Goal: Task Accomplishment & Management: Use online tool/utility

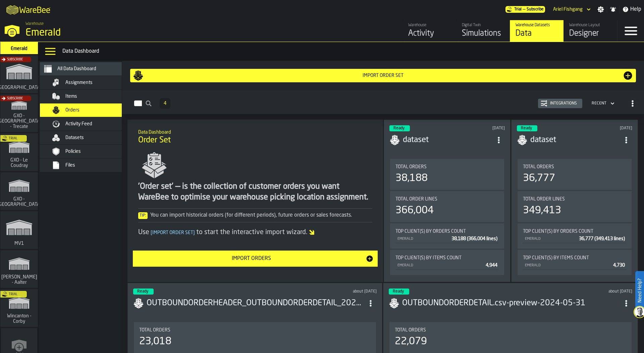
scroll to position [119, 0]
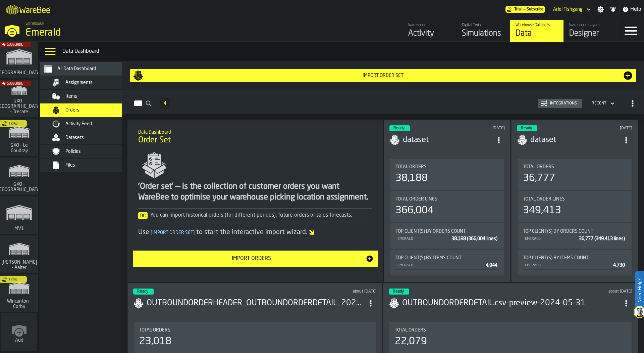
click at [20, 144] on div "Trial" at bounding box center [18, 139] width 38 height 39
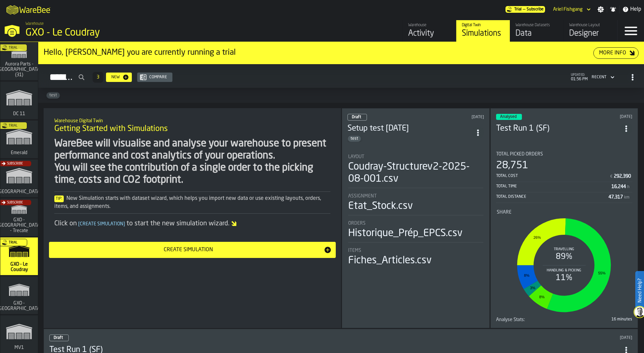
click at [576, 31] on div "Designer" at bounding box center [591, 33] width 43 height 11
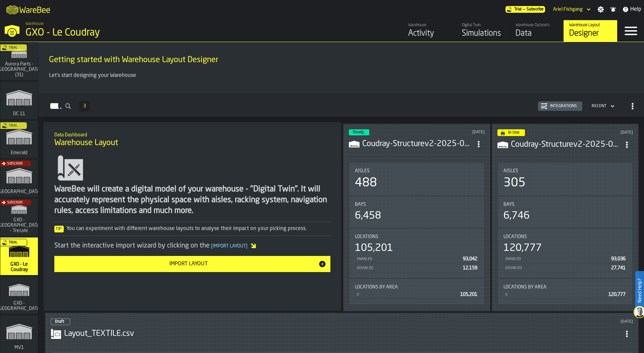
click at [480, 141] on circle "ItemListCard-DashboardItemContainer" at bounding box center [479, 142] width 2 height 2
click at [458, 186] on div "Edit in Designer" at bounding box center [462, 188] width 37 height 8
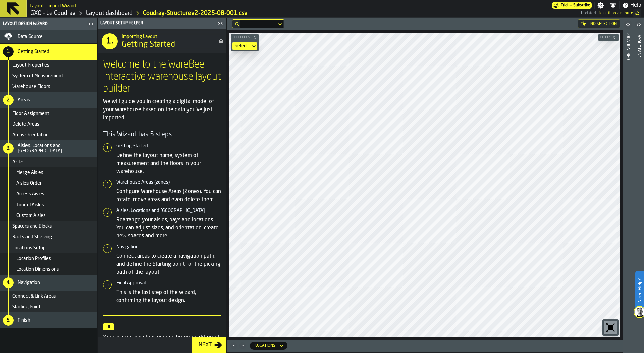
click at [627, 208] on main "Layout Design Wizard Data Source 1. Getting Started Layout Properties System of…" at bounding box center [322, 185] width 644 height 335
click at [48, 12] on link "GXO - Le Coudray" at bounding box center [53, 13] width 46 height 7
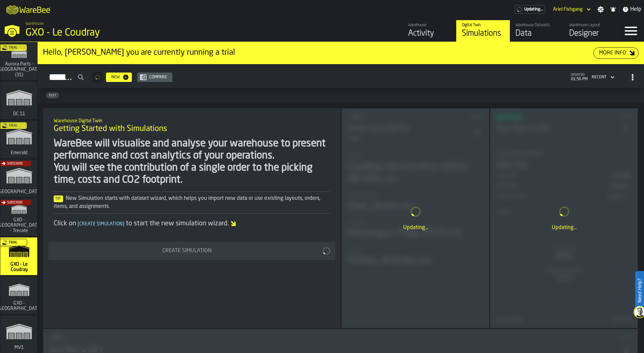
click at [541, 37] on div "Data" at bounding box center [537, 33] width 43 height 11
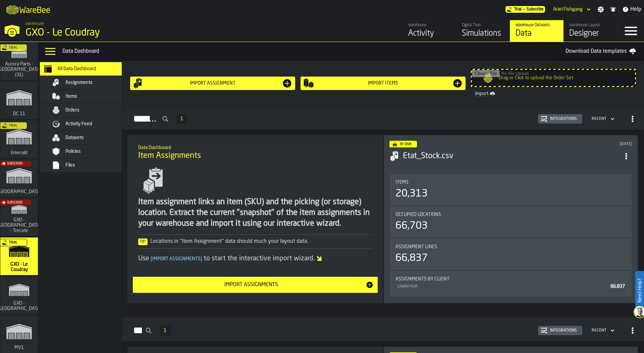
click at [75, 163] on div "Files" at bounding box center [98, 164] width 66 height 5
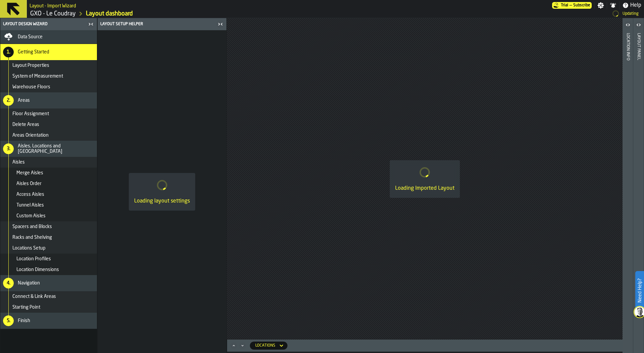
click at [56, 32] on div "Data Source" at bounding box center [48, 36] width 97 height 13
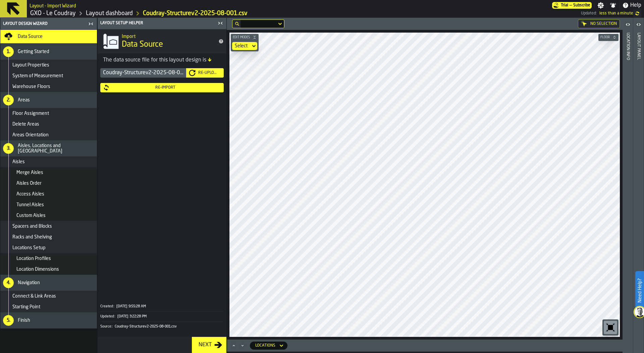
click at [218, 22] on icon "button-toggle-Close me" at bounding box center [221, 23] width 8 height 8
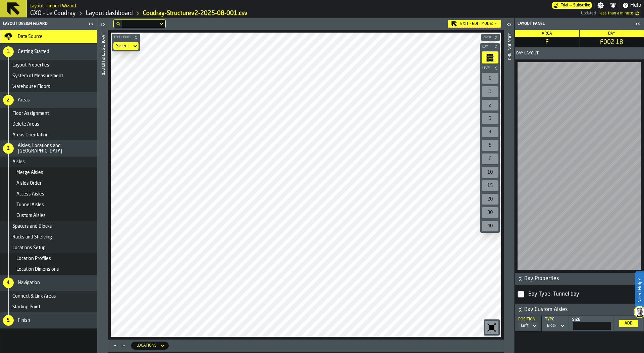
click at [465, 22] on div "Exit - Edit Mode: F" at bounding box center [474, 24] width 53 height 8
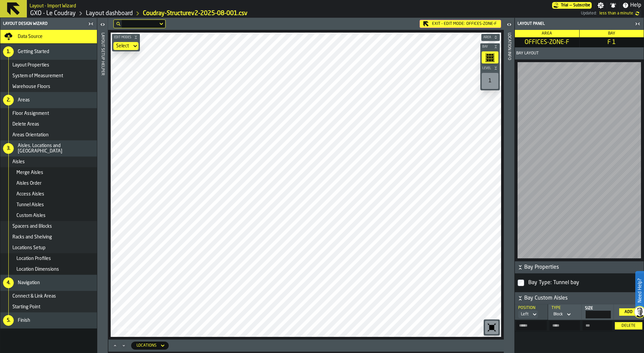
click at [127, 48] on div "Select" at bounding box center [122, 45] width 13 height 5
click at [479, 23] on span "OFFICES-ZONE-F" at bounding box center [482, 23] width 31 height 5
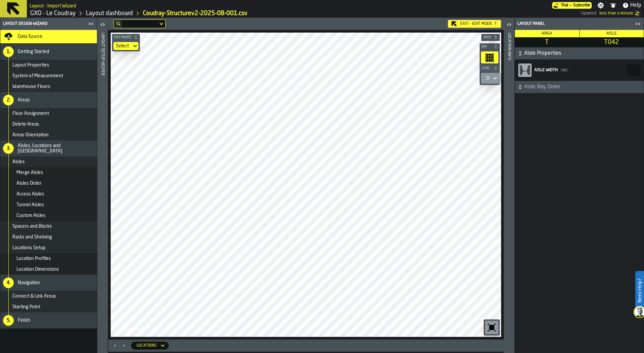
click at [475, 23] on div "Exit - Edit Mode: T" at bounding box center [474, 24] width 53 height 8
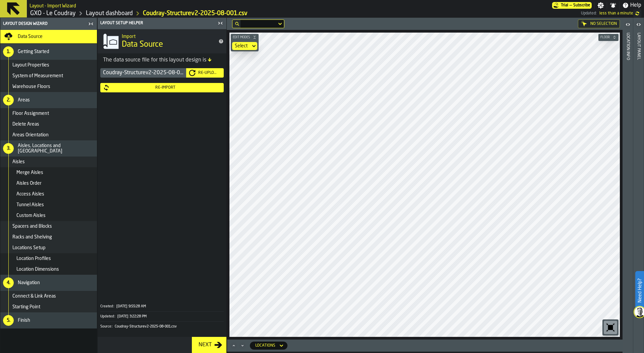
click at [160, 88] on div "Re-Import" at bounding box center [165, 87] width 111 height 5
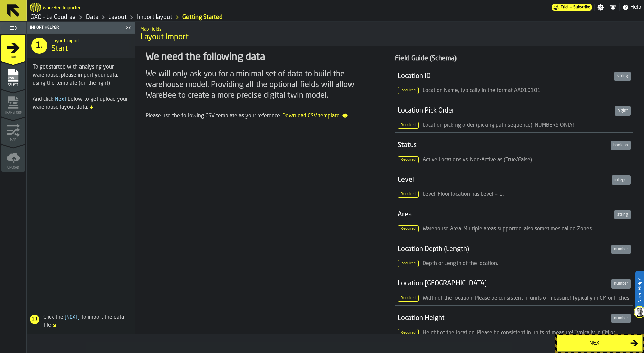
click at [20, 77] on div "Select" at bounding box center [13, 77] width 24 height 18
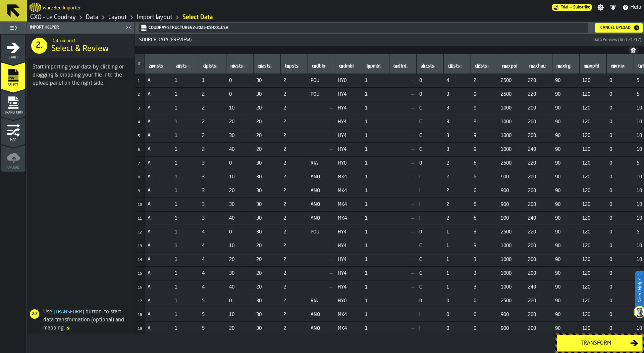
click at [8, 107] on icon "menu Transform" at bounding box center [13, 108] width 10 height 2
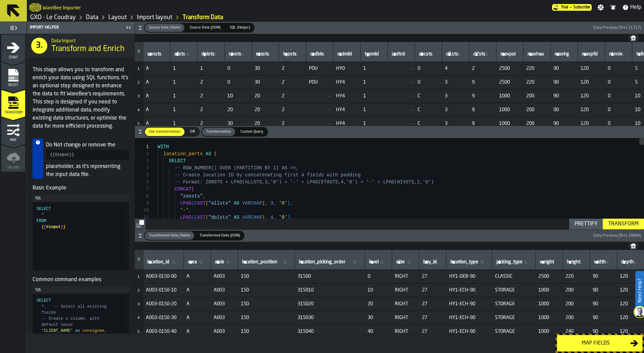
click at [136, 27] on h6 "Source Data (Table) Source Data (Table) Source Data (JSON) Source Data (JSON) S…" at bounding box center [389, 28] width 507 height 10
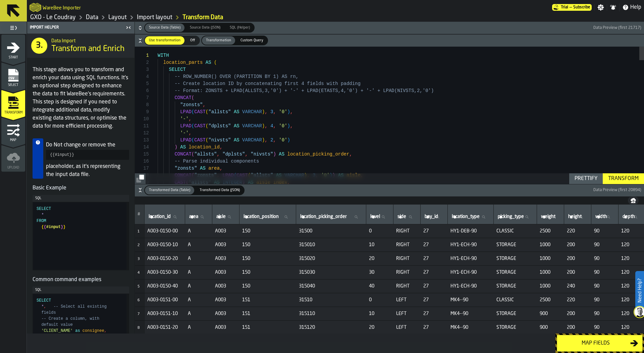
click at [141, 191] on icon "button-" at bounding box center [140, 191] width 2 height 2
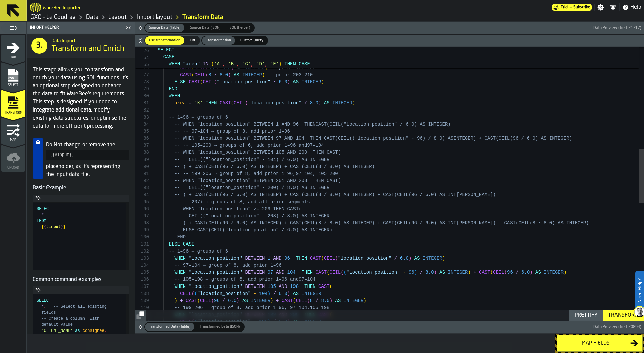
click at [352, 243] on div "-- CEIL(("location_position" - 104) / 6.0) AS IN TEGER -- ) + CAST(CEIL(96 / 6.…" at bounding box center [401, 224] width 487 height 1389
click at [339, 238] on div "-- CEIL(("location_position" - 104) / 6.0) AS IN TEGER -- ) + CAST(CEIL(96 / 6.…" at bounding box center [401, 224] width 487 height 1389
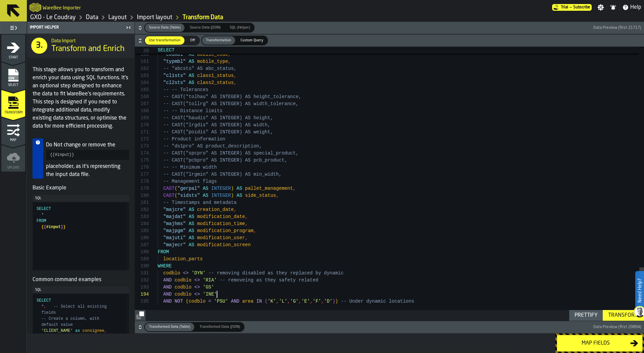
scroll to position [21, 0]
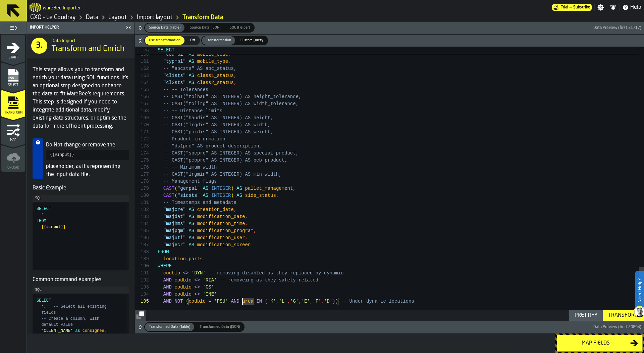
scroll to position [21, 0]
drag, startPoint x: 164, startPoint y: 302, endPoint x: 338, endPoint y: 302, distance: 174.2
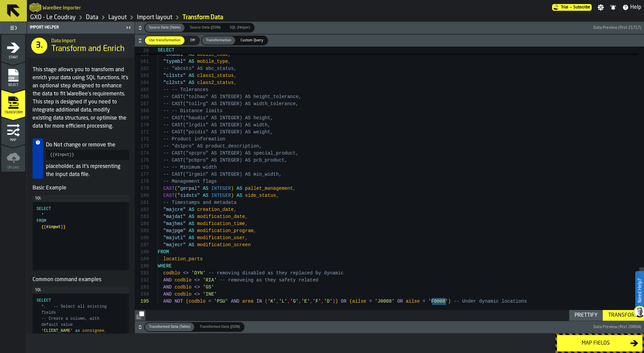
click at [616, 314] on div "Transform" at bounding box center [624, 315] width 36 height 8
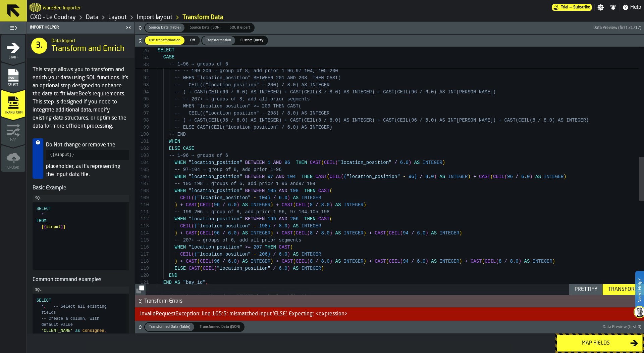
scroll to position [0, 0]
click at [176, 142] on div "-- Location type based on NIVSTS level classificat ion END END AS "bay_id" , ) …" at bounding box center [401, 126] width 487 height 1396
click at [618, 287] on div "Transform" at bounding box center [624, 289] width 36 height 8
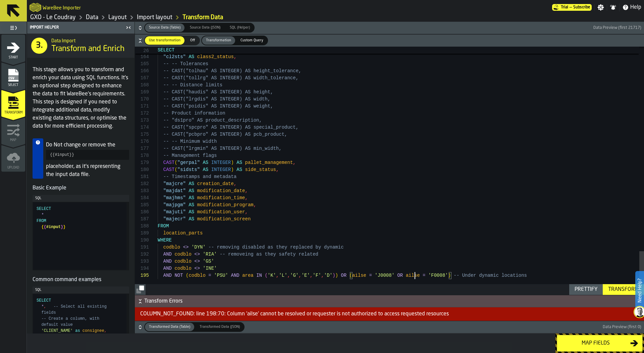
scroll to position [28, 0]
type textarea "**********"
click at [619, 291] on div "Transform" at bounding box center [624, 289] width 36 height 8
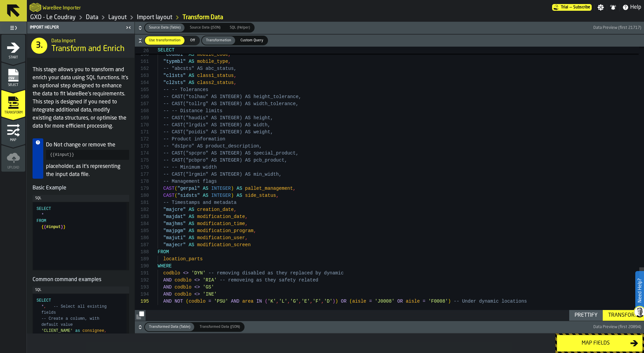
click at [143, 325] on h6 "Transformed Data (Table) Transformed Data (Table) Transformed Data (JSON) Trans…" at bounding box center [389, 327] width 507 height 10
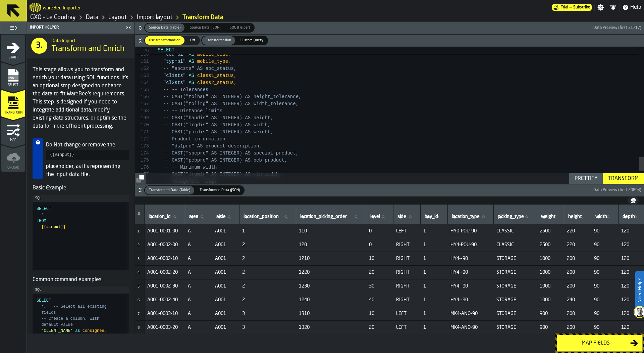
click at [231, 215] on icon at bounding box center [229, 217] width 4 height 4
click at [235, 215] on input "aisle aisle" at bounding box center [225, 216] width 21 height 9
type input "*****"
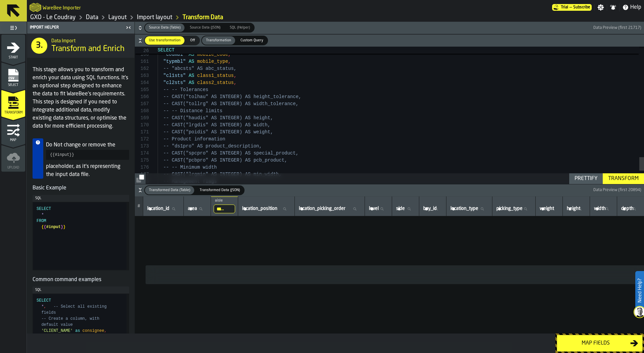
click at [227, 208] on input "*****" at bounding box center [224, 208] width 21 height 9
type input "****"
click at [232, 209] on input "****" at bounding box center [224, 208] width 21 height 9
click at [233, 208] on input "****" at bounding box center [224, 208] width 21 height 9
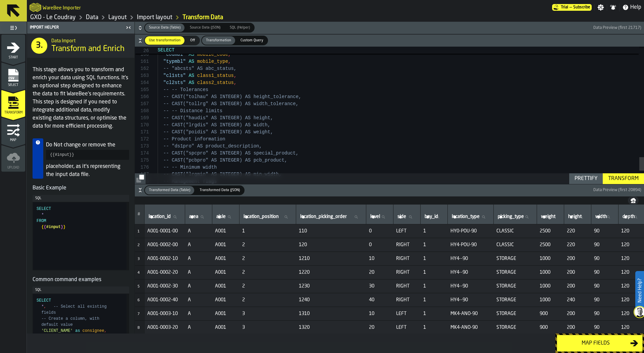
click at [231, 216] on icon at bounding box center [229, 217] width 4 height 4
click at [234, 216] on input "aisle aisle" at bounding box center [225, 216] width 21 height 9
type input "*"
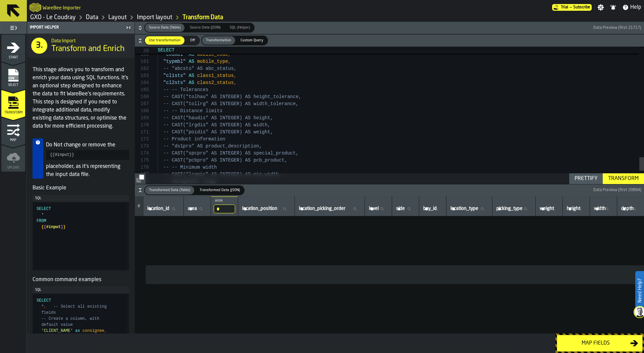
click at [231, 211] on input "*" at bounding box center [224, 208] width 21 height 9
click at [234, 210] on input "*" at bounding box center [224, 208] width 21 height 9
click at [317, 181] on div "Prettify Transform" at bounding box center [390, 178] width 510 height 11
click at [141, 189] on icon "button-" at bounding box center [140, 190] width 7 height 7
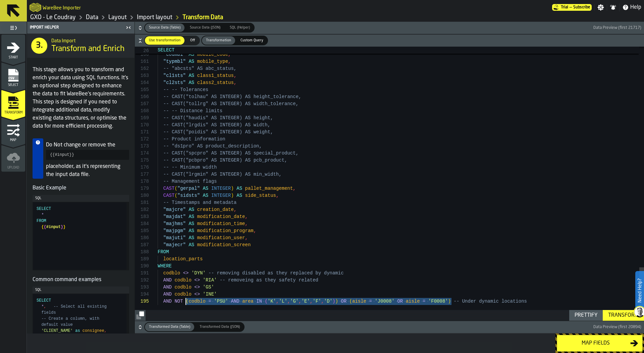
drag, startPoint x: 452, startPoint y: 301, endPoint x: 327, endPoint y: 294, distance: 125.7
type textarea "**********"
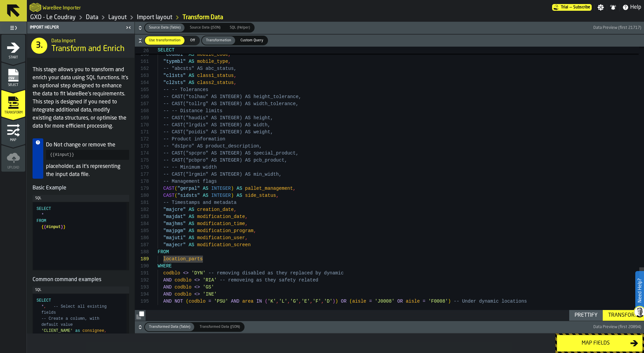
click at [612, 311] on div "Transform" at bounding box center [624, 315] width 36 height 8
click at [616, 342] on div "Map fields" at bounding box center [596, 343] width 69 height 8
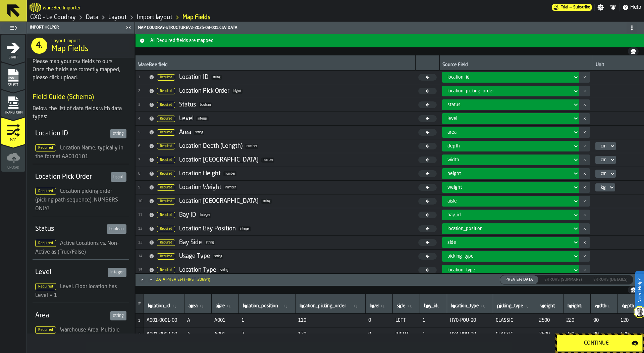
click at [616, 342] on div "Continue" at bounding box center [597, 343] width 70 height 8
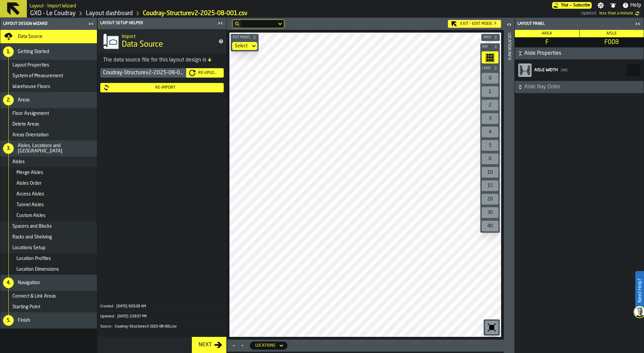
click at [182, 88] on div "Re-Import" at bounding box center [165, 87] width 111 height 5
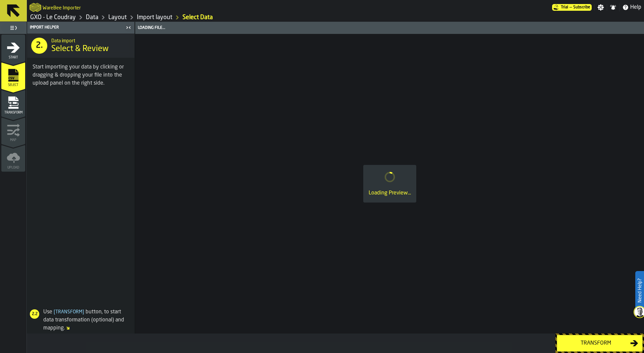
click at [21, 99] on div "Transform" at bounding box center [13, 105] width 24 height 18
click at [18, 100] on icon "menu Transform" at bounding box center [13, 98] width 10 height 4
click at [15, 102] on icon "menu Transform" at bounding box center [15, 103] width 4 height 2
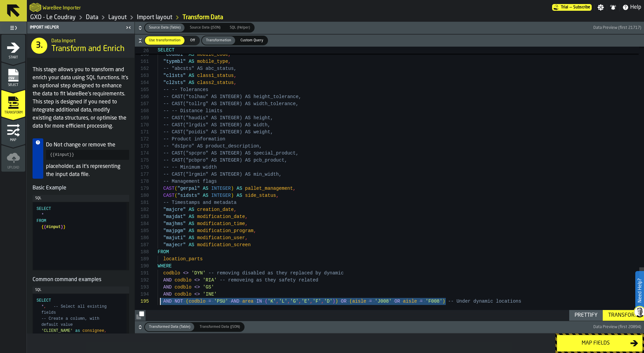
drag, startPoint x: 447, startPoint y: 302, endPoint x: 161, endPoint y: 301, distance: 286.3
click at [161, 301] on span "AND NOT ( codblo = 'PSU' AND area IN ( 'K' , 'L' , 'G' , 'E' , 'F' , 'D' ) ) OR…" at bounding box center [340, 301] width 364 height 7
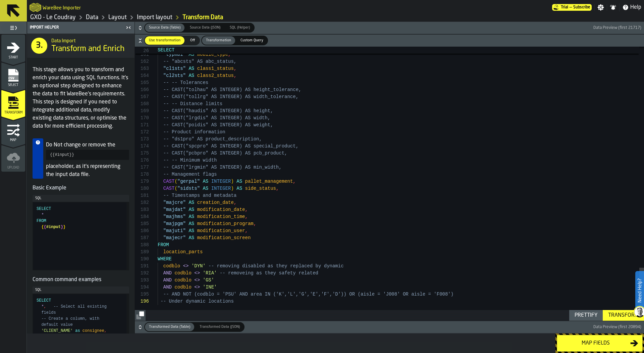
scroll to position [28, 0]
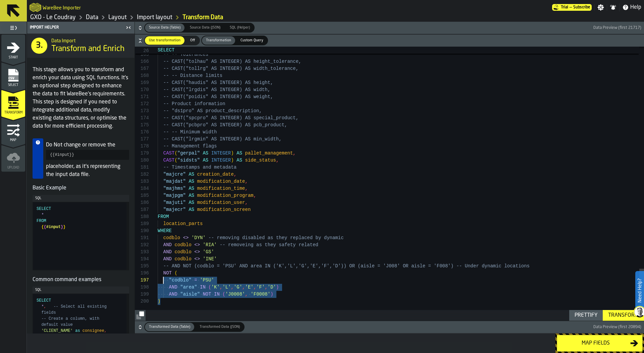
scroll to position [35, 0]
drag, startPoint x: 174, startPoint y: 298, endPoint x: 158, endPoint y: 274, distance: 28.5
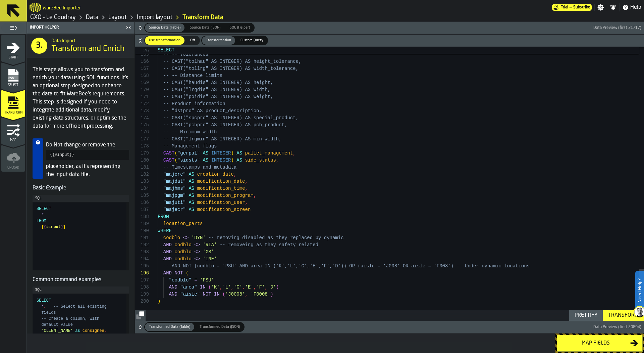
drag, startPoint x: 164, startPoint y: 266, endPoint x: 194, endPoint y: 266, distance: 29.5
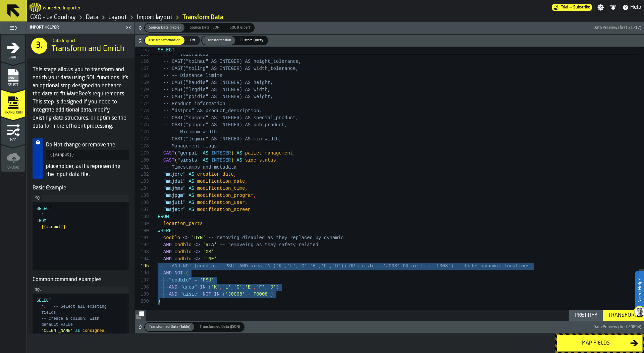
scroll to position [35, 0]
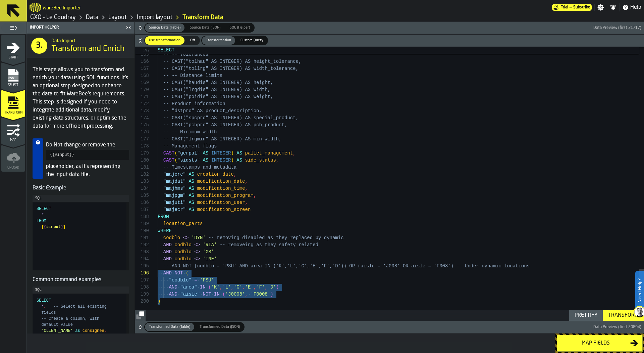
drag, startPoint x: 224, startPoint y: 304, endPoint x: 145, endPoint y: 273, distance: 85.0
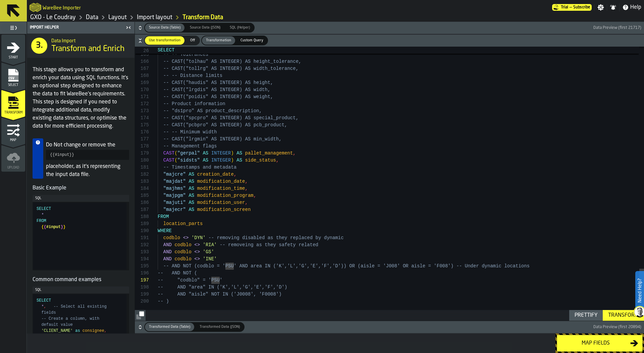
click at [621, 313] on div "Transform" at bounding box center [624, 315] width 36 height 8
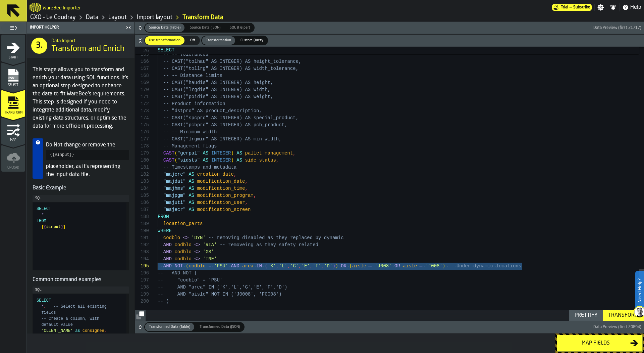
drag, startPoint x: 521, startPoint y: 263, endPoint x: 102, endPoint y: 262, distance: 419.2
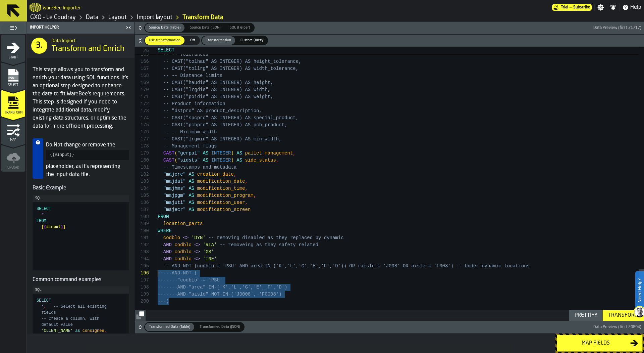
scroll to position [35, 0]
drag, startPoint x: 188, startPoint y: 299, endPoint x: 132, endPoint y: 269, distance: 63.1
type textarea "**********"
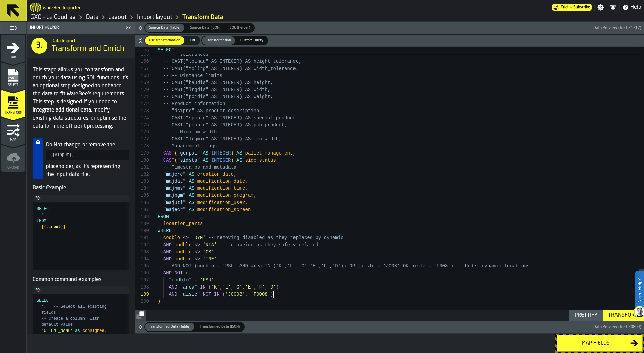
click at [613, 313] on div "Transform" at bounding box center [624, 315] width 36 height 8
click at [603, 337] on button "Map fields" at bounding box center [600, 343] width 86 height 17
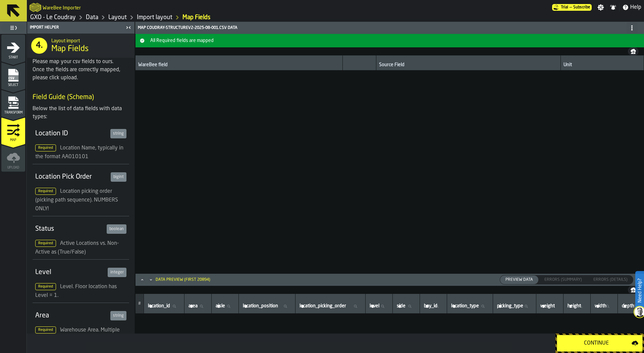
click at [603, 337] on button "Continue" at bounding box center [600, 343] width 86 height 17
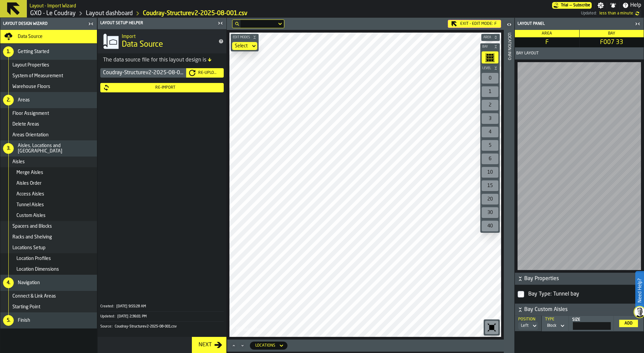
click at [223, 22] on icon "button-toggle-Close me" at bounding box center [221, 23] width 8 height 8
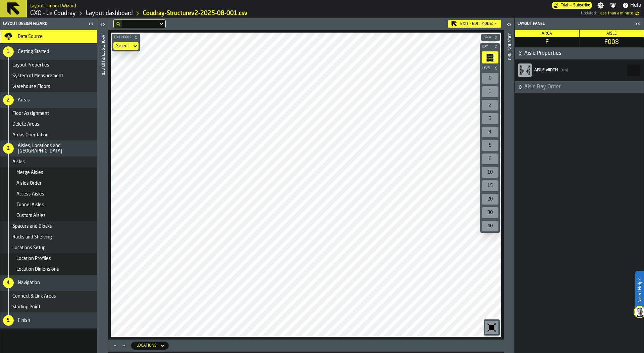
click at [73, 35] on div "Data Source" at bounding box center [56, 36] width 77 height 5
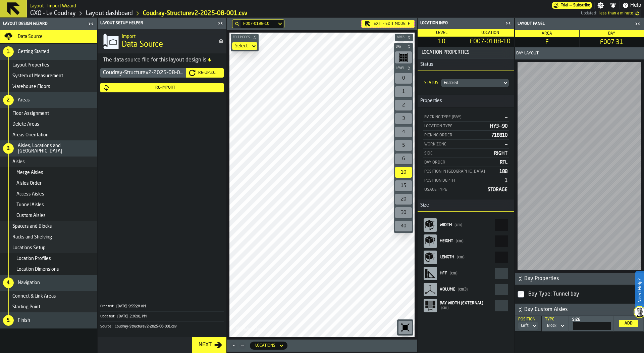
click at [144, 88] on div "Re-Import" at bounding box center [165, 87] width 111 height 5
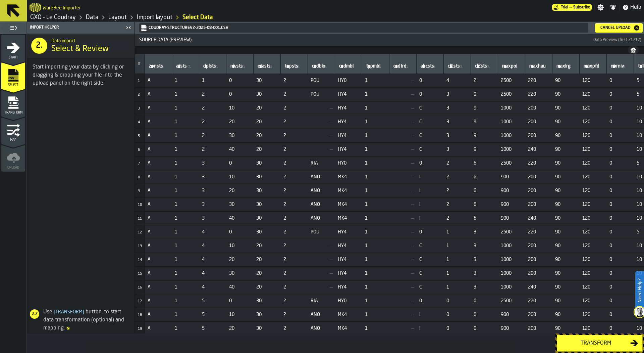
click at [17, 100] on icon "menu Transform" at bounding box center [13, 98] width 10 height 4
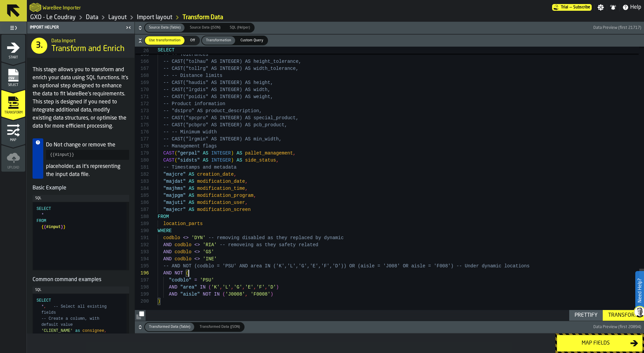
scroll to position [49, 0]
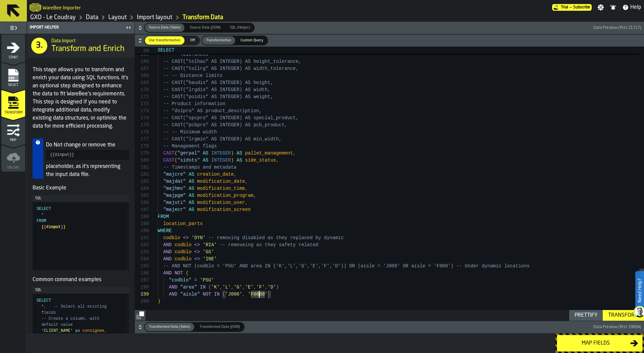
type textarea "**********"
click at [621, 315] on div "Transform" at bounding box center [624, 315] width 36 height 8
click at [616, 318] on div "Transform" at bounding box center [624, 315] width 36 height 8
click at [595, 345] on div "Map fields" at bounding box center [596, 343] width 69 height 8
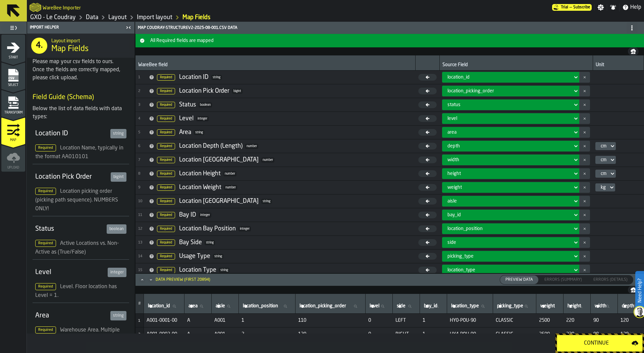
click at [595, 345] on div "Continue" at bounding box center [597, 343] width 70 height 8
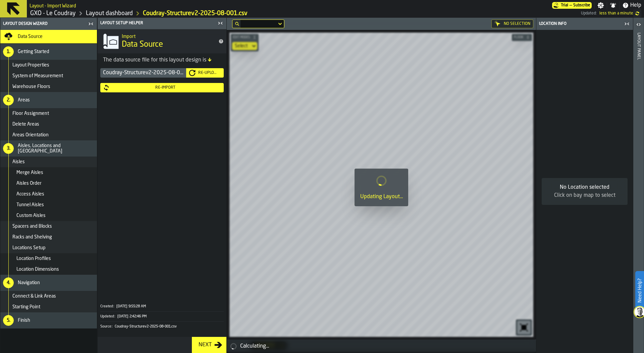
click at [222, 27] on icon "button-toggle-Close me" at bounding box center [221, 23] width 8 height 8
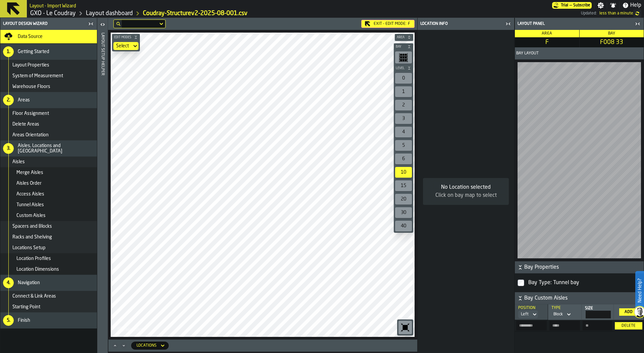
click at [407, 57] on icon "button-toolbar-undefined" at bounding box center [403, 57] width 9 height 9
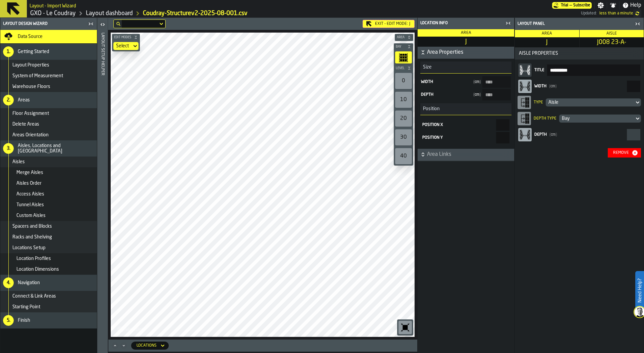
click at [75, 37] on div "Data Source" at bounding box center [56, 36] width 77 height 5
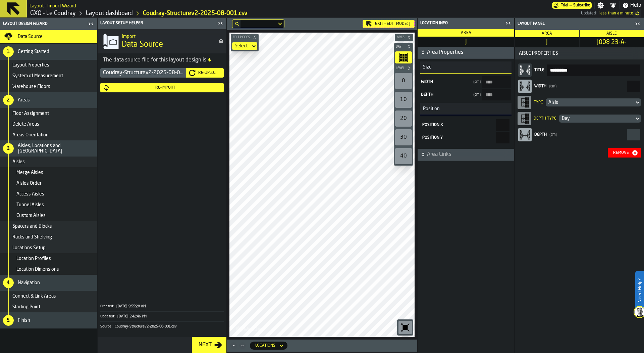
click at [139, 89] on div "Re-Import" at bounding box center [165, 87] width 111 height 5
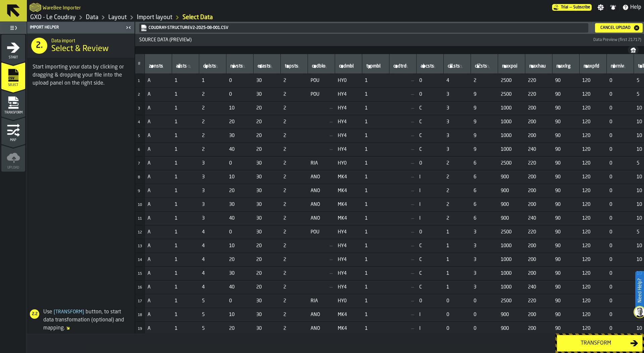
click at [11, 107] on icon "menu Transform" at bounding box center [13, 108] width 10 height 2
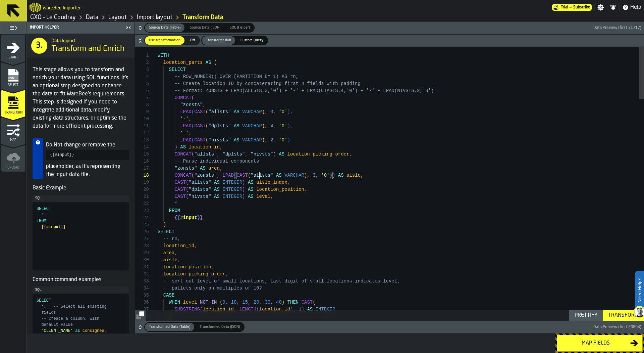
type textarea "**********"
click at [143, 324] on h6 "Transformed Data (Table) Transformed Data (Table) Transformed Data (JSON) Trans…" at bounding box center [389, 327] width 507 height 10
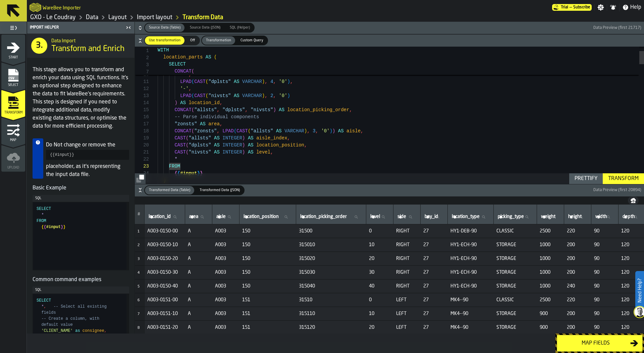
click at [141, 25] on icon "button-" at bounding box center [140, 28] width 7 height 7
click at [141, 28] on icon "button-" at bounding box center [140, 28] width 7 height 7
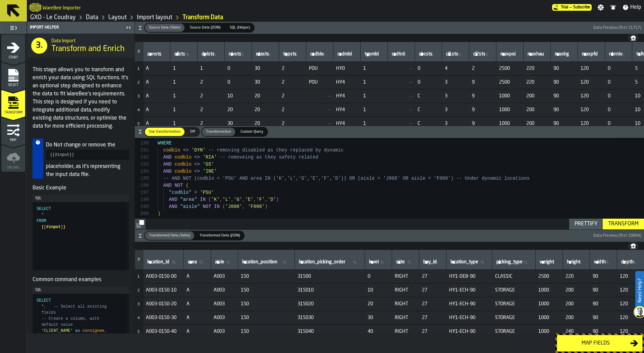
click at [141, 238] on icon "button-" at bounding box center [140, 235] width 7 height 7
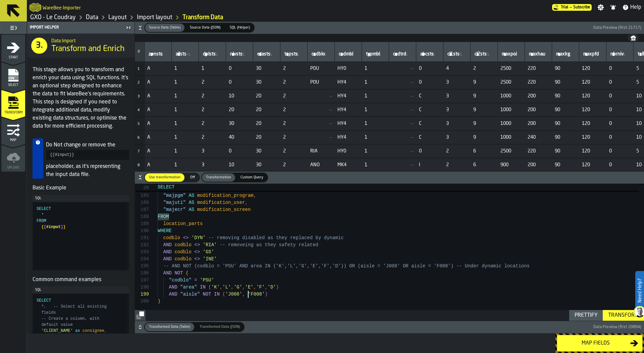
scroll to position [56, 0]
drag, startPoint x: 247, startPoint y: 295, endPoint x: 227, endPoint y: 294, distance: 19.8
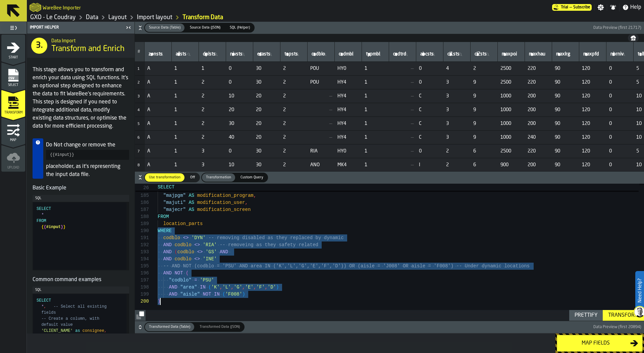
drag, startPoint x: 158, startPoint y: 231, endPoint x: 269, endPoint y: 306, distance: 134.2
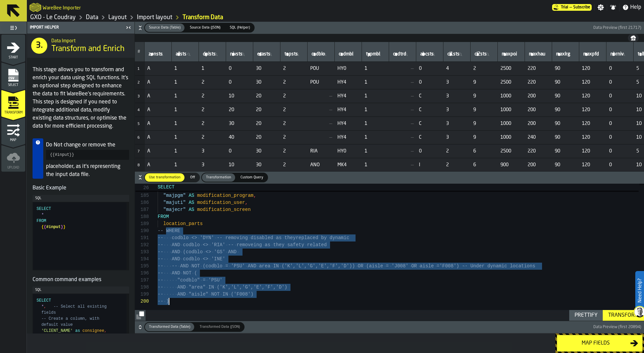
type textarea "**********"
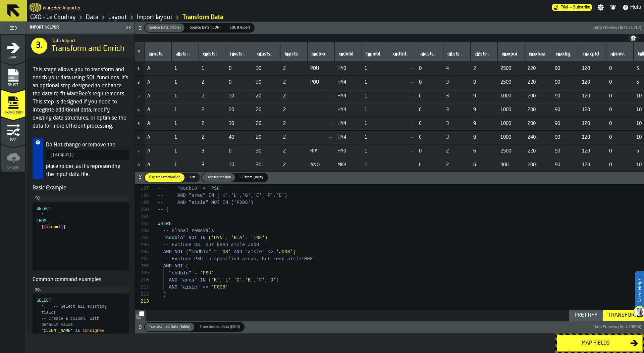
scroll to position [7, 0]
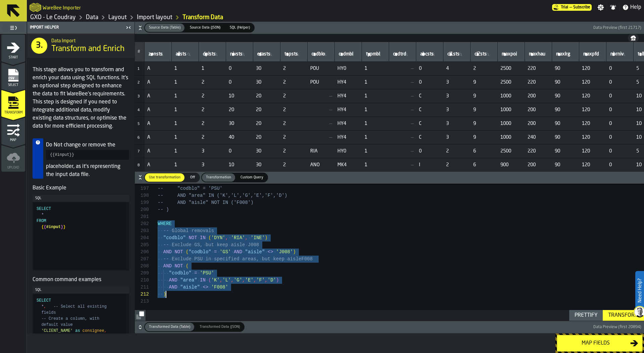
drag, startPoint x: 158, startPoint y: 222, endPoint x: 237, endPoint y: 295, distance: 107.6
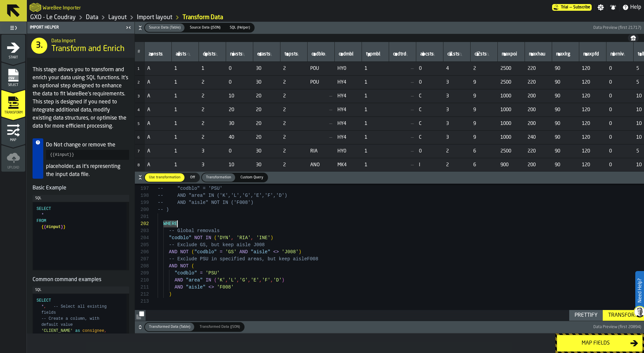
type textarea "**********"
click at [624, 310] on button "Transform" at bounding box center [623, 315] width 41 height 11
click at [593, 337] on button "Map fields" at bounding box center [600, 343] width 86 height 17
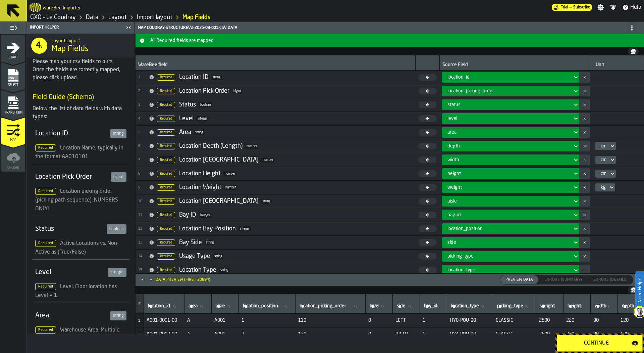
click at [593, 337] on button "Continue" at bounding box center [600, 343] width 86 height 17
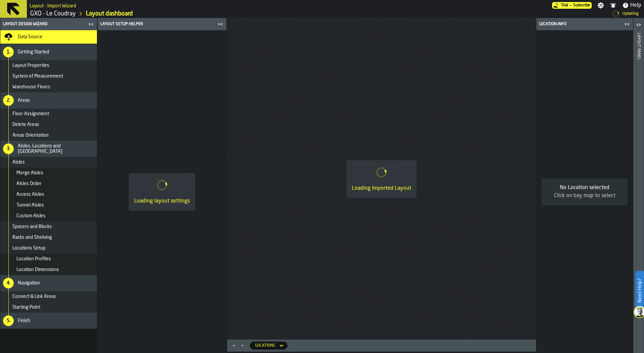
click at [222, 26] on icon "button-toggle-Close me" at bounding box center [221, 24] width 8 height 8
click at [221, 23] on icon "button-toggle-Close me" at bounding box center [221, 24] width 8 height 8
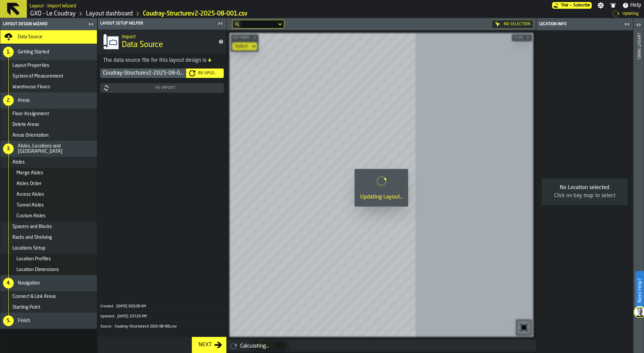
click at [221, 25] on icon "button-toggle-Close me" at bounding box center [221, 23] width 8 height 8
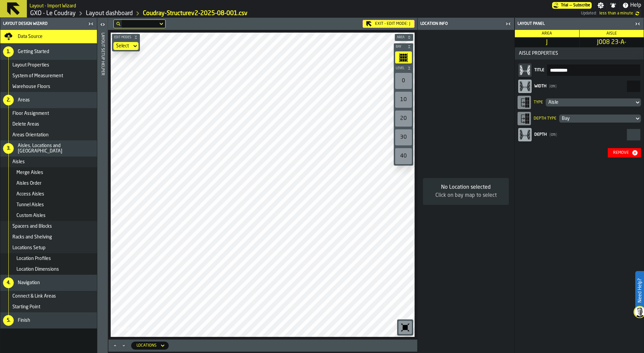
click at [622, 151] on div "Remove" at bounding box center [621, 152] width 21 height 5
click at [624, 152] on div "Remove" at bounding box center [621, 152] width 21 height 5
click at [631, 156] on button "Remove" at bounding box center [624, 152] width 33 height 9
click at [626, 152] on div "Remove" at bounding box center [621, 152] width 21 height 5
click at [631, 154] on div "Remove" at bounding box center [621, 152] width 21 height 5
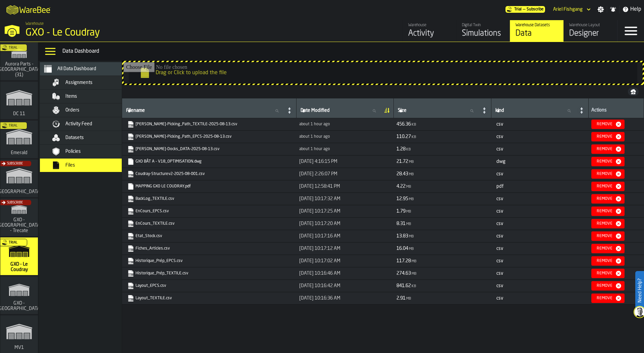
click at [110, 139] on div "Datasets" at bounding box center [98, 137] width 66 height 5
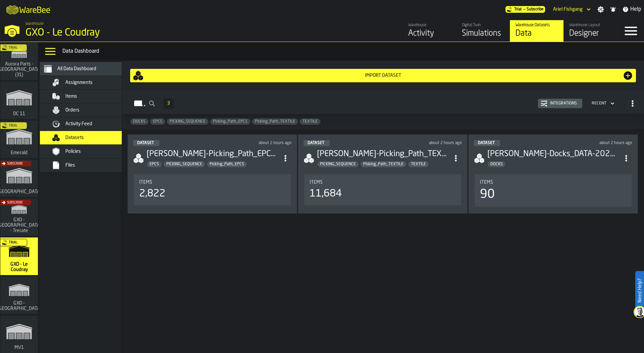
click at [511, 175] on div "Items 90" at bounding box center [553, 190] width 157 height 32
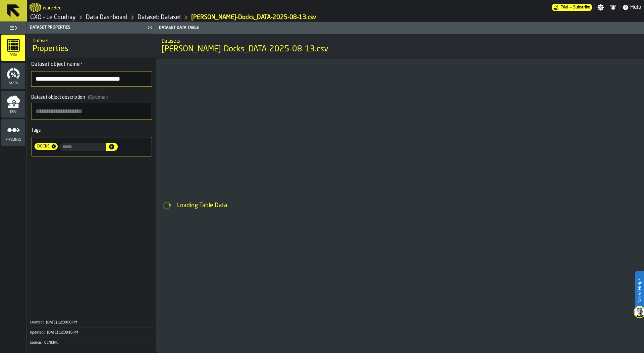
click at [270, 132] on div "Loading Table Data" at bounding box center [400, 205] width 488 height 294
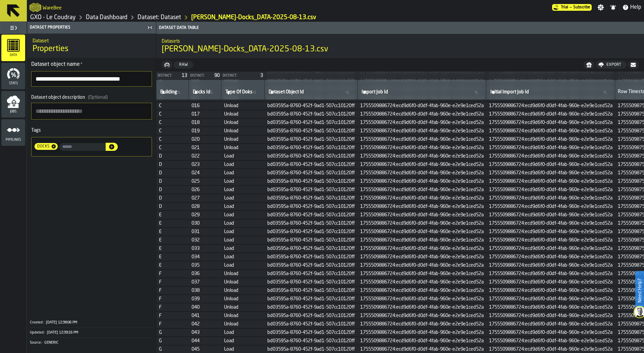
scroll to position [33, 0]
click at [111, 14] on link "Data Dashboard" at bounding box center [107, 17] width 42 height 7
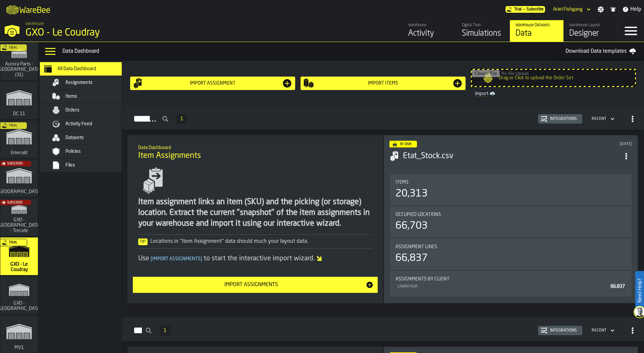
click at [79, 161] on div "Files" at bounding box center [90, 165] width 82 height 8
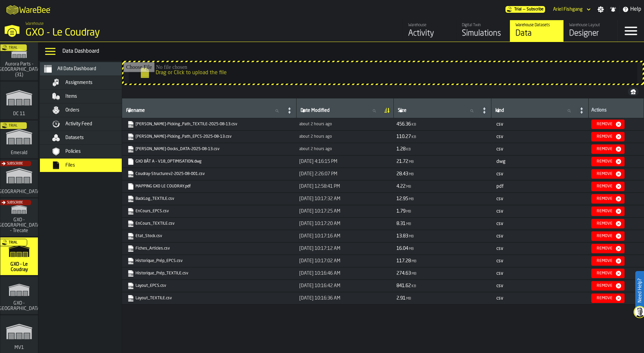
click at [89, 140] on div "Datasets" at bounding box center [90, 138] width 82 height 8
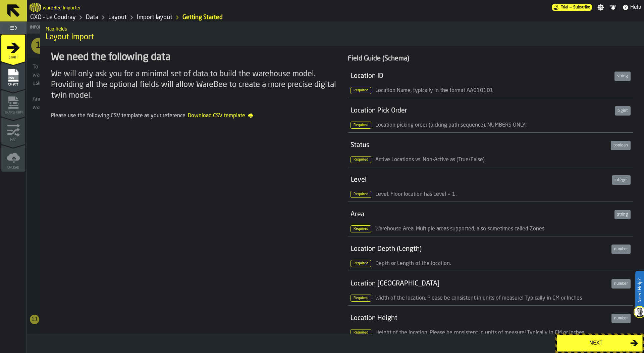
click at [19, 84] on span "Select" at bounding box center [13, 85] width 24 height 4
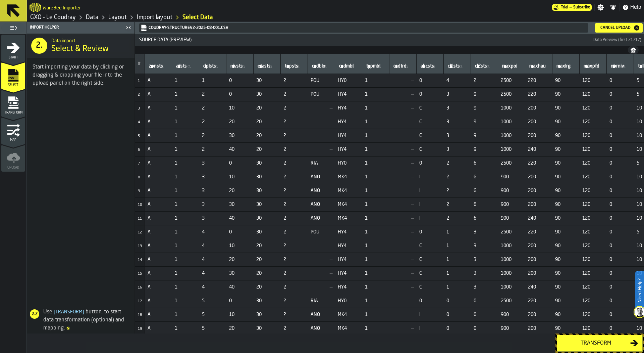
click at [18, 114] on icon "menu Transform" at bounding box center [13, 117] width 24 height 6
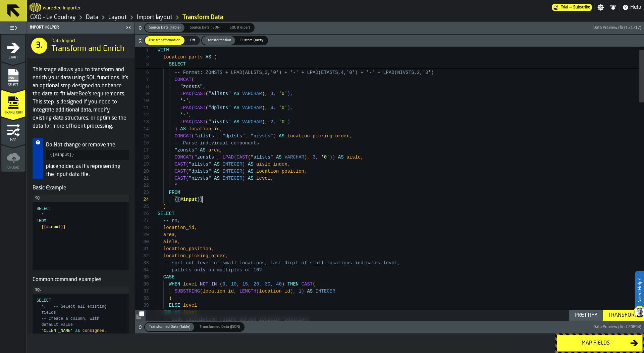
type textarea "**********"
type textarea "*******"
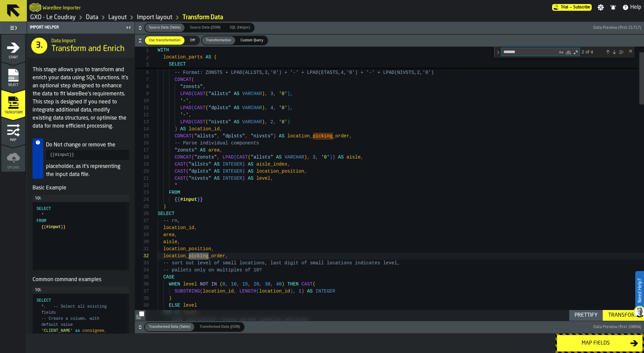
click at [612, 51] on div "Next Match (Enter)" at bounding box center [614, 51] width 5 height 5
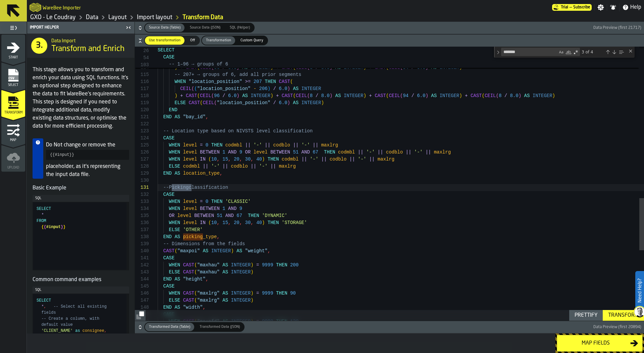
click at [611, 52] on div "3 of 4" at bounding box center [602, 52] width 45 height 8
click at [608, 50] on div "Previous Match (⇧Enter)" at bounding box center [608, 51] width 5 height 5
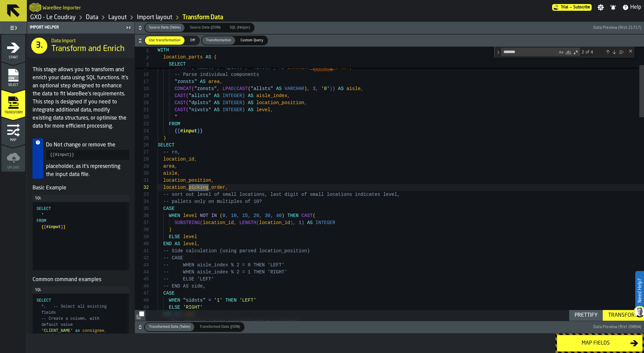
click at [608, 50] on div "Previous Match (⇧Enter)" at bounding box center [608, 51] width 5 height 5
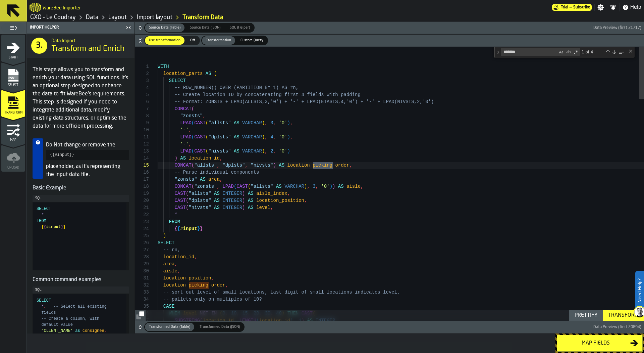
click at [608, 50] on div "Previous Match (⇧Enter)" at bounding box center [608, 51] width 5 height 5
type textarea "**********"
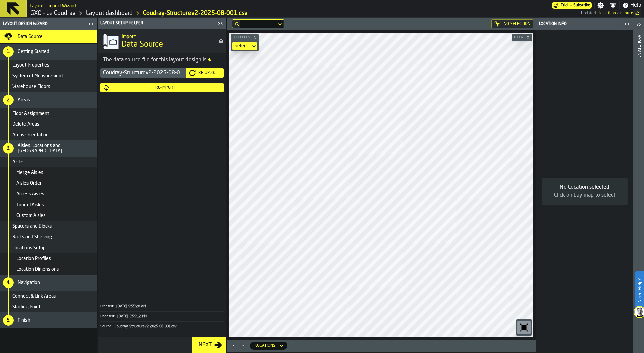
click at [187, 88] on div "Re-Import" at bounding box center [165, 87] width 111 height 5
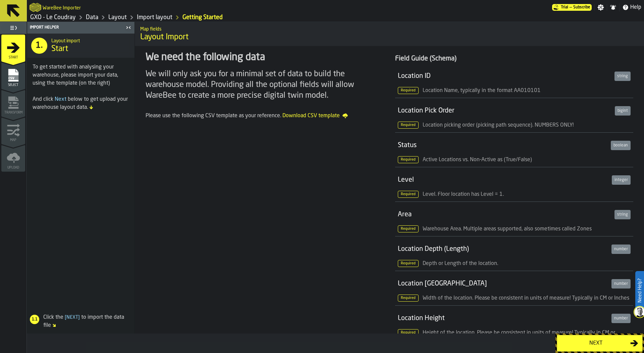
click at [11, 73] on icon "menu Select" at bounding box center [13, 75] width 10 height 13
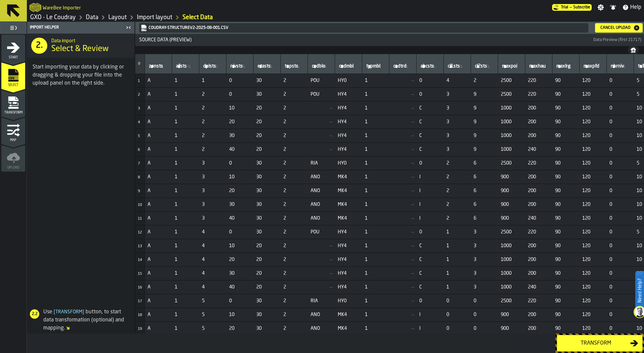
click at [18, 109] on div "Transform" at bounding box center [13, 105] width 24 height 18
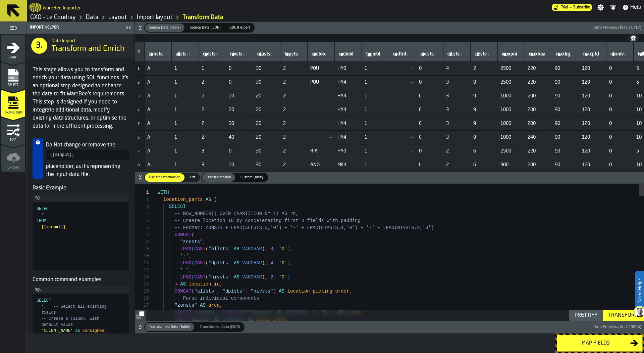
click at [139, 29] on icon "button-" at bounding box center [140, 29] width 2 height 2
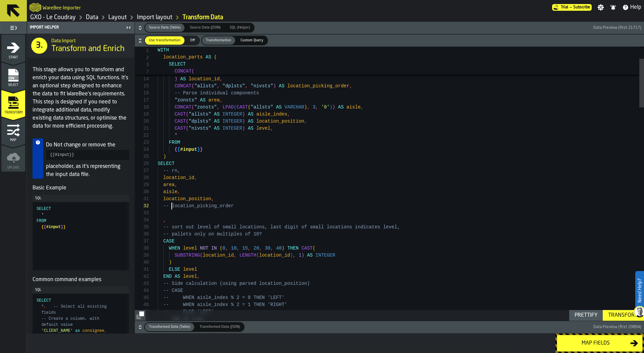
type textarea "**********"
